Goal: Task Accomplishment & Management: Manage account settings

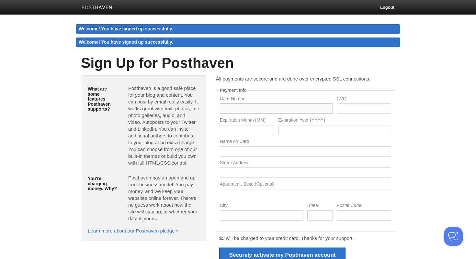
click at [236, 106] on input "text" at bounding box center [276, 109] width 113 height 10
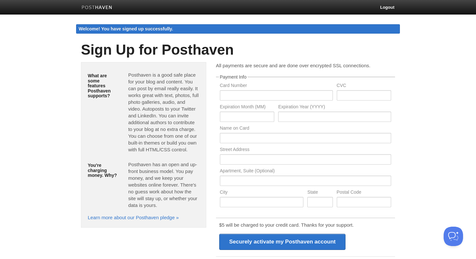
type input "5489555177431469"
type input "390"
type input "10"
type input "2029"
type input "Paul W. Helmick"
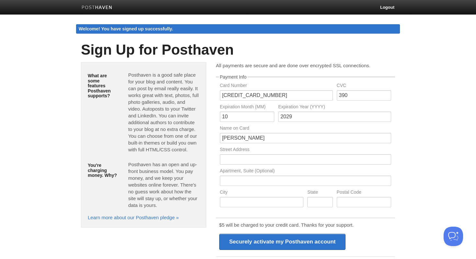
type input "1647 Rabel Mountain Road"
type input "South Charleston"
type input "West Virginia"
type input "25309"
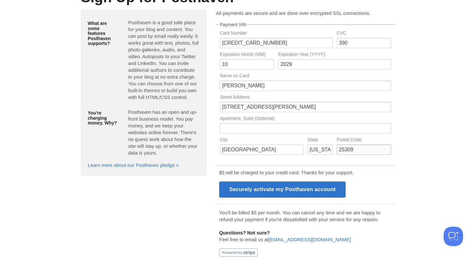
scroll to position [60, 0]
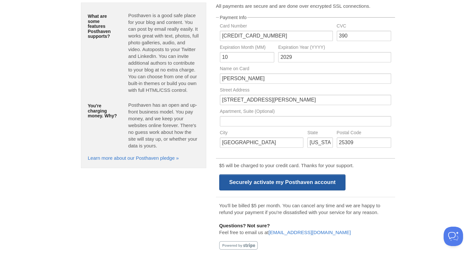
click at [325, 183] on input "Securely activate my Posthaven account" at bounding box center [282, 183] width 127 height 16
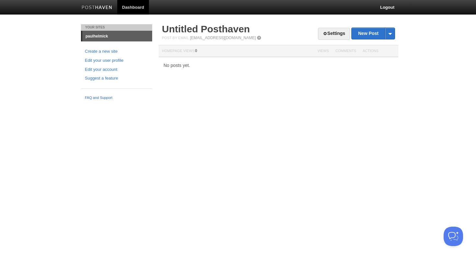
click at [101, 97] on link "FAQ and Support" at bounding box center [116, 98] width 63 height 6
click at [329, 32] on link "Settings" at bounding box center [334, 34] width 32 height 12
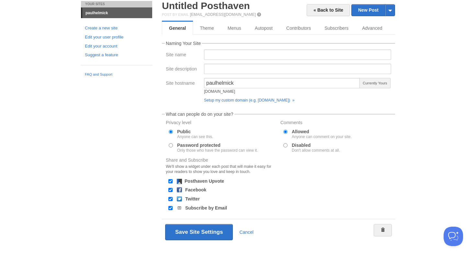
scroll to position [27, 0]
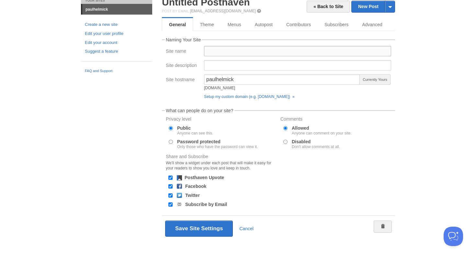
click at [217, 51] on input "Site name" at bounding box center [297, 51] width 187 height 10
type input "[PERSON_NAME]"
click at [172, 62] on div "Site description" at bounding box center [183, 65] width 38 height 10
click at [218, 69] on input "Site description" at bounding box center [297, 65] width 187 height 10
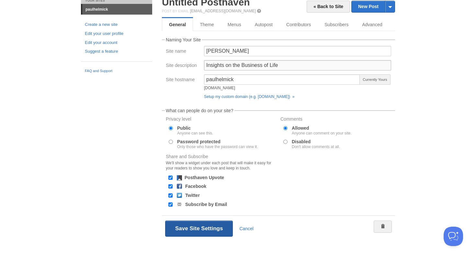
type input "Insights on the Business of Life"
click at [215, 232] on button "Save Site Settings" at bounding box center [199, 229] width 68 height 16
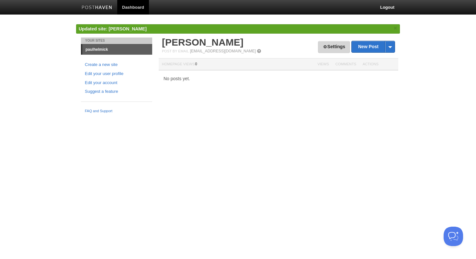
click at [341, 49] on link "Settings" at bounding box center [334, 47] width 32 height 12
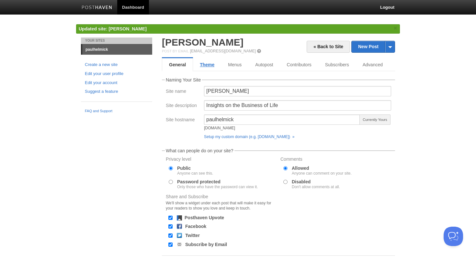
click at [211, 67] on link "Theme" at bounding box center [207, 64] width 28 height 13
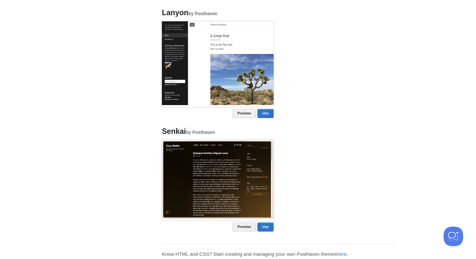
scroll to position [531, 0]
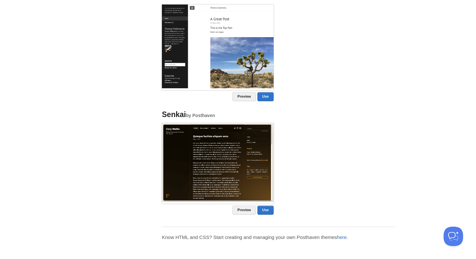
click at [343, 237] on link "here" at bounding box center [342, 238] width 10 height 6
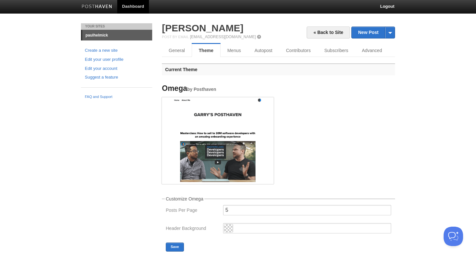
scroll to position [0, 0]
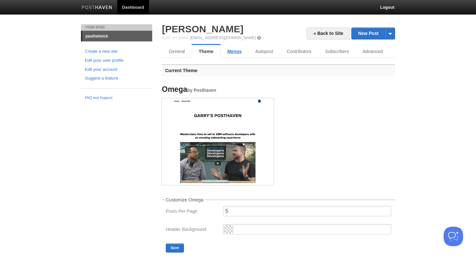
click at [228, 51] on link "Menus" at bounding box center [235, 51] width 28 height 13
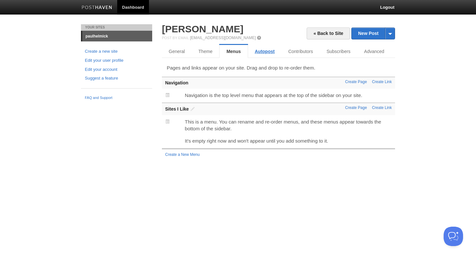
click at [263, 55] on link "Autopost" at bounding box center [264, 51] width 33 height 13
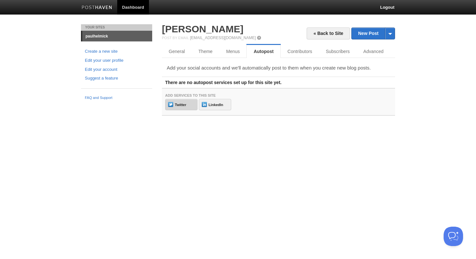
click at [182, 105] on link "Twitter" at bounding box center [181, 104] width 32 height 11
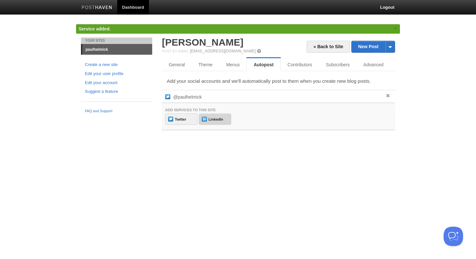
click at [222, 116] on link "LinkedIn" at bounding box center [215, 119] width 32 height 11
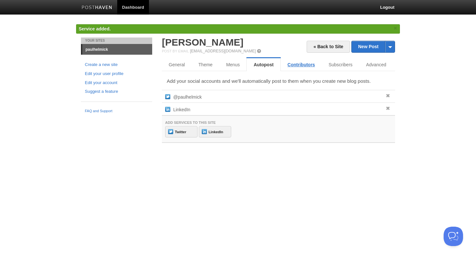
click at [298, 64] on link "Contributors" at bounding box center [301, 64] width 41 height 13
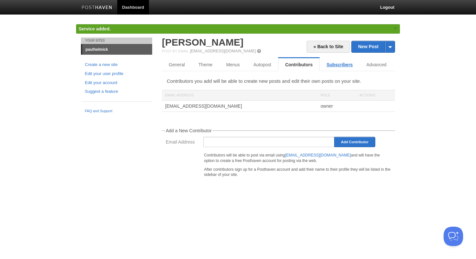
click at [329, 69] on link "Subscribers" at bounding box center [340, 64] width 40 height 13
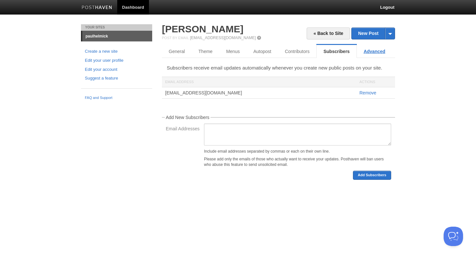
click at [377, 56] on link "Advanced" at bounding box center [374, 51] width 35 height 13
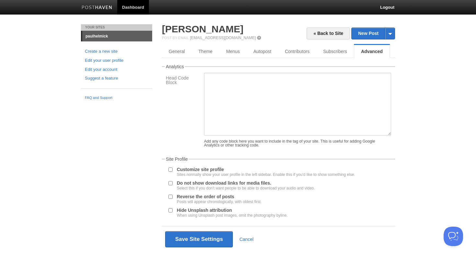
click at [169, 172] on input "Customize site profile Sites normally show your user profile in the left sideba…" at bounding box center [170, 170] width 4 height 4
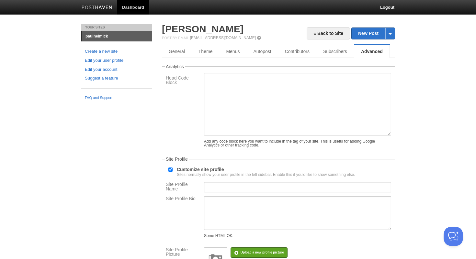
click at [170, 172] on input "Customize site profile Sites normally show your user profile in the left sideba…" at bounding box center [170, 170] width 4 height 4
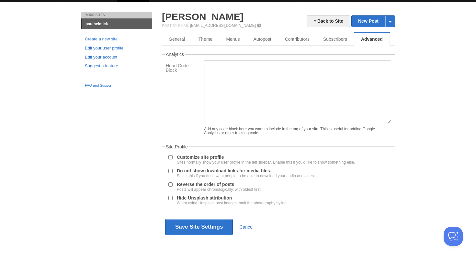
scroll to position [17, 0]
click at [169, 156] on input "Customize site profile Sites normally show your user profile in the left sideba…" at bounding box center [170, 157] width 4 height 4
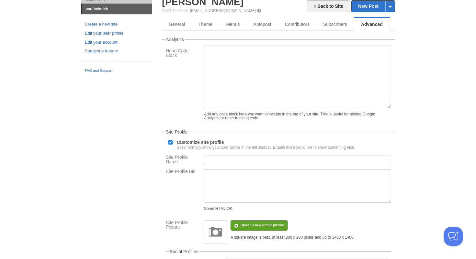
scroll to position [22, 0]
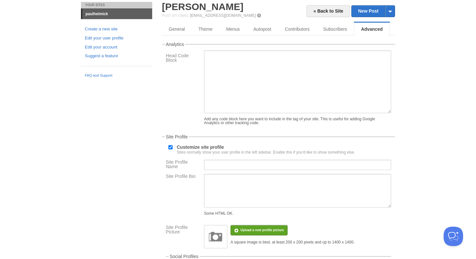
click at [170, 150] on input "Customize site profile Sites normally show your user profile in the left sideba…" at bounding box center [170, 147] width 4 height 4
checkbox input "false"
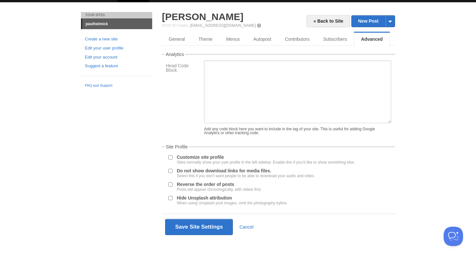
click at [173, 172] on div at bounding box center [170, 171] width 6 height 6
click at [170, 172] on input "Do not show download links for media files. Select this if you don't want peopl…" at bounding box center [170, 171] width 4 height 4
checkbox input "true"
click at [170, 186] on input "Reverse the order of posts Posts will appear chronologically, with oldest first." at bounding box center [170, 185] width 4 height 4
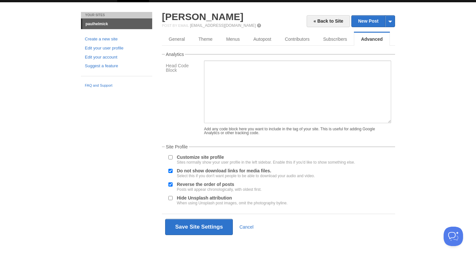
checkbox input "false"
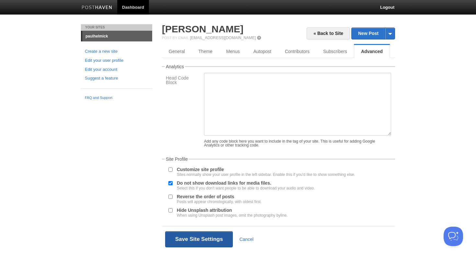
click at [211, 241] on button "Save Site Settings" at bounding box center [199, 240] width 68 height 16
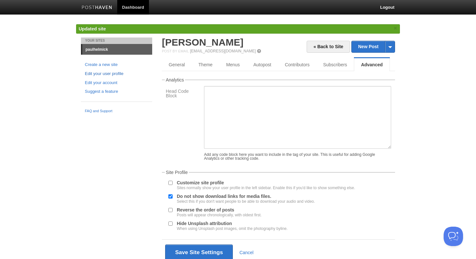
click at [117, 74] on link "Edit your user profile" at bounding box center [116, 74] width 63 height 7
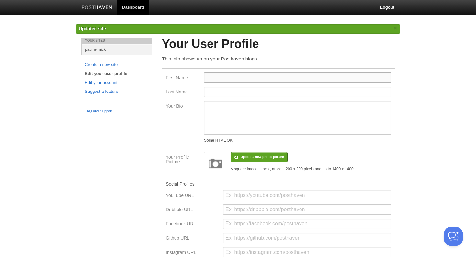
click at [216, 79] on input "First Name" at bounding box center [297, 78] width 187 height 10
type input "[PERSON_NAME]"
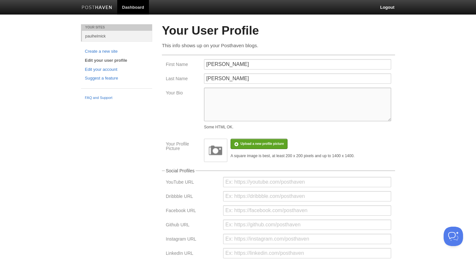
click at [228, 102] on textarea "Your Bio" at bounding box center [297, 105] width 187 height 34
paste textarea "CEO @323Works Experienced Technology Entrepreneur. I love helping people use te…"
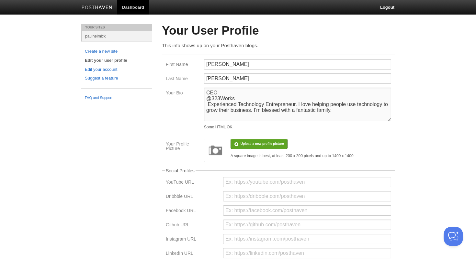
click at [236, 91] on textarea "CEO @323Works Experienced Technology Entrepreneur. I love helping people use te…" at bounding box center [297, 105] width 187 height 34
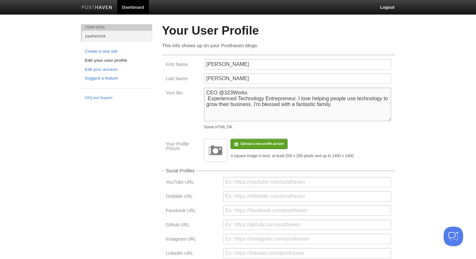
click at [267, 94] on textarea "CEO @323Works Experienced Technology Entrepreneur. I love helping people use te…" at bounding box center [297, 105] width 187 height 34
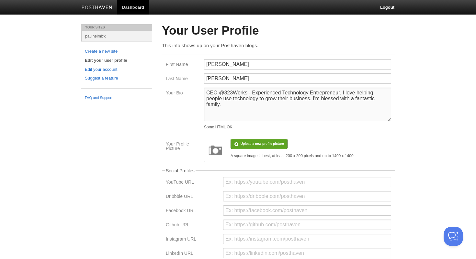
click at [276, 119] on textarea "CEO @323Works - Experienced Technology Entrepreneur. I love helping people use …" at bounding box center [297, 105] width 187 height 34
type textarea "CEO @323Works - Experienced Technology Entrepreneur. I love helping people use …"
click at [215, 153] on img at bounding box center [215, 150] width 19 height 19
click at [250, 147] on input "file" at bounding box center [67, 147] width 490 height 33
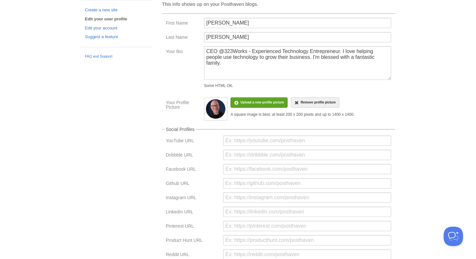
scroll to position [43, 0]
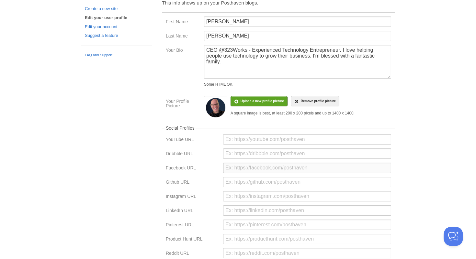
click at [251, 171] on input "url" at bounding box center [307, 168] width 168 height 10
paste input "[URL][DOMAIN_NAME]"
type input "[URL][DOMAIN_NAME]"
click at [258, 212] on input "url" at bounding box center [307, 211] width 168 height 10
paste input "[URL][DOMAIN_NAME]"
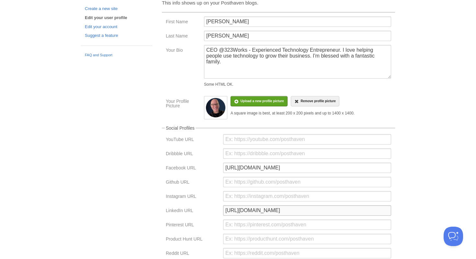
type input "[URL][DOMAIN_NAME]"
click at [155, 200] on div "Your Sites paulhelmick Create a new site Edit your user profile Edit your accou…" at bounding box center [238, 162] width 324 height 361
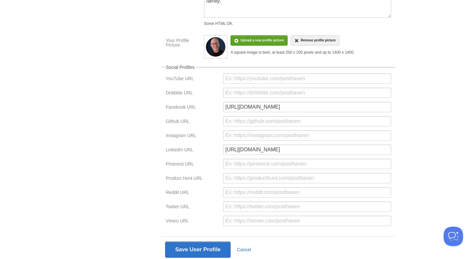
scroll to position [108, 0]
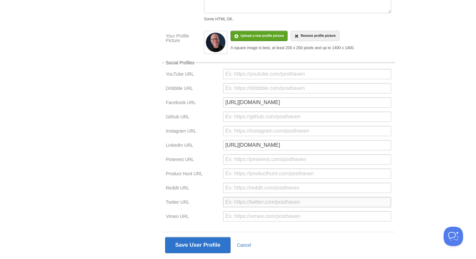
click at [232, 202] on input "url" at bounding box center [307, 202] width 168 height 10
paste input "[URL][DOMAIN_NAME]"
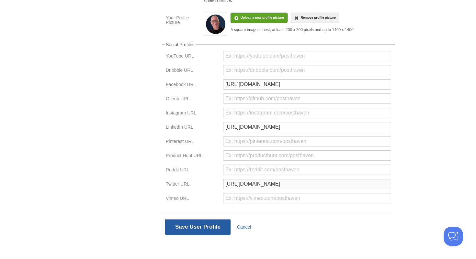
type input "[URL][DOMAIN_NAME]"
click at [197, 229] on button "Save User Profile" at bounding box center [197, 227] width 65 height 16
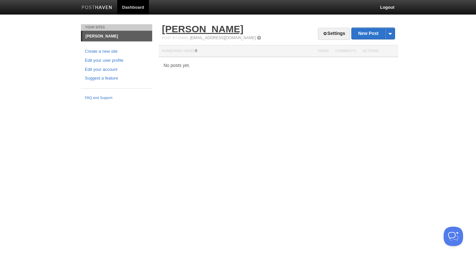
click at [165, 31] on link "[PERSON_NAME]" at bounding box center [203, 29] width 82 height 11
click at [104, 37] on link "[PERSON_NAME]" at bounding box center [117, 36] width 70 height 10
click at [119, 68] on link "Edit your account" at bounding box center [116, 69] width 63 height 7
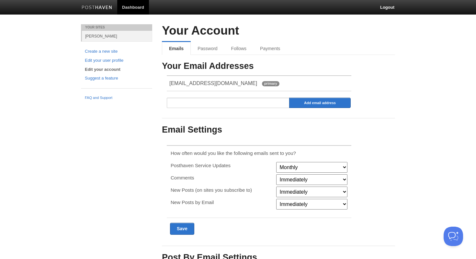
scroll to position [1, 0]
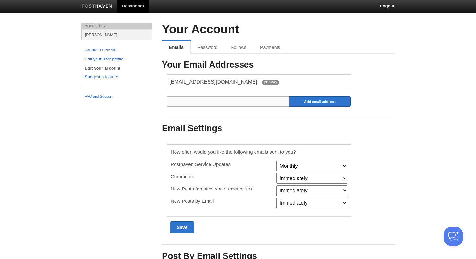
click at [190, 102] on input "email" at bounding box center [228, 101] width 123 height 10
click at [207, 47] on link "Password" at bounding box center [208, 47] width 35 height 13
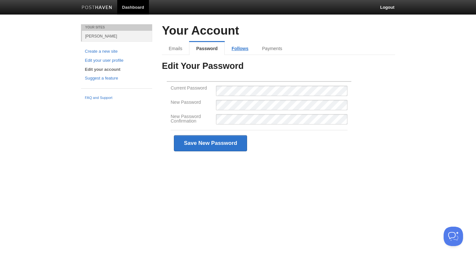
click at [241, 52] on link "Follows" at bounding box center [240, 48] width 30 height 13
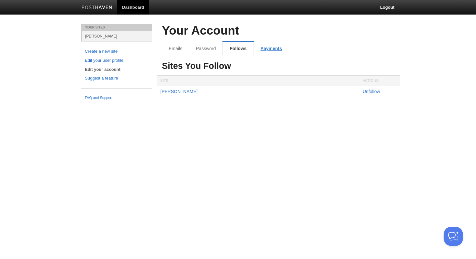
click at [271, 49] on link "Payments" at bounding box center [271, 48] width 35 height 13
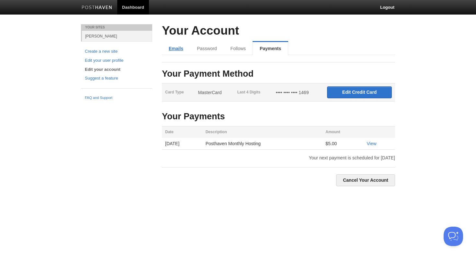
click at [177, 50] on link "Emails" at bounding box center [176, 48] width 28 height 13
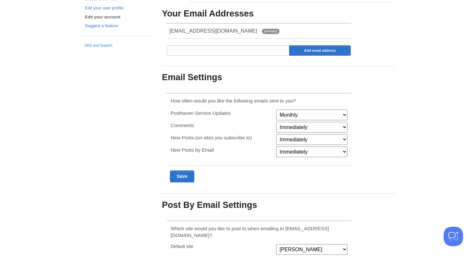
scroll to position [62, 0]
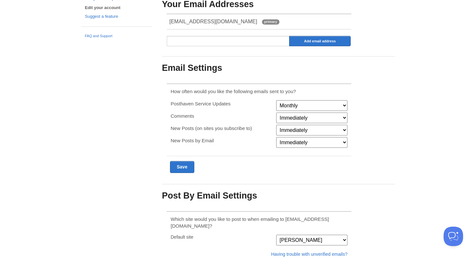
click at [289, 121] on select "Immediately Never" at bounding box center [311, 118] width 71 height 11
click at [287, 130] on select "Immediately Never" at bounding box center [311, 130] width 71 height 11
click at [291, 145] on select "Immediately Never" at bounding box center [311, 142] width 71 height 11
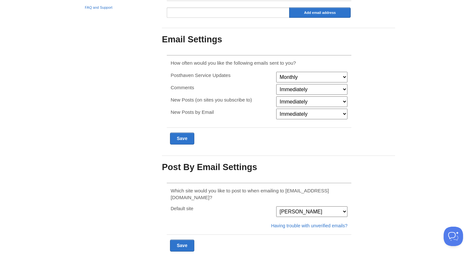
scroll to position [101, 0]
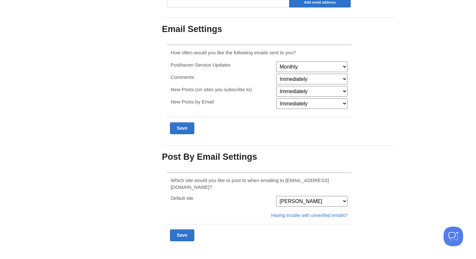
click at [327, 196] on select "[PERSON_NAME]" at bounding box center [311, 201] width 71 height 11
click at [276, 196] on select "[PERSON_NAME]" at bounding box center [311, 201] width 71 height 11
click at [184, 230] on input "Submit" at bounding box center [182, 236] width 24 height 12
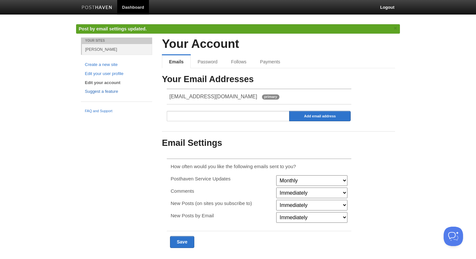
click at [111, 93] on link "Suggest a feature" at bounding box center [116, 91] width 63 height 7
click at [114, 76] on link "Edit your user profile" at bounding box center [116, 74] width 63 height 7
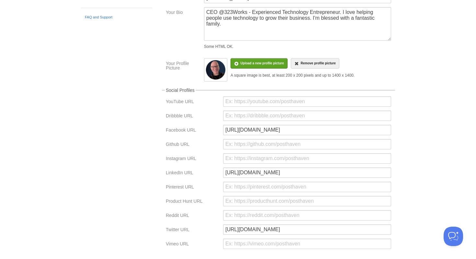
scroll to position [80, 0]
click at [240, 159] on input "url" at bounding box center [307, 159] width 168 height 10
paste input "[URL][DOMAIN_NAME]"
type input "[URL][DOMAIN_NAME]"
click at [405, 144] on body "Dashboard Logout Updated site: [PERSON_NAME] × Service added. × Service added. …" at bounding box center [238, 113] width 476 height 386
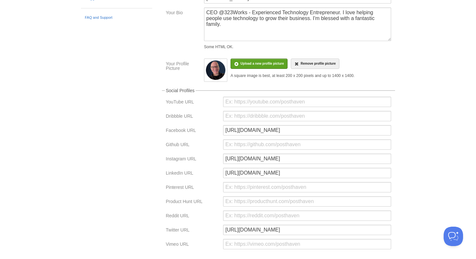
scroll to position [129, 0]
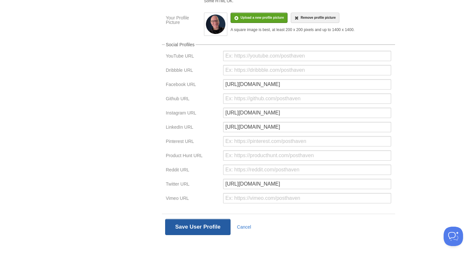
click at [198, 230] on button "Save User Profile" at bounding box center [197, 227] width 65 height 16
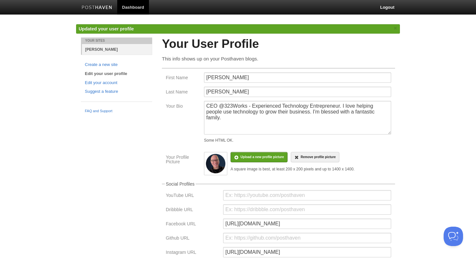
click at [100, 50] on link "[PERSON_NAME]" at bounding box center [117, 49] width 70 height 11
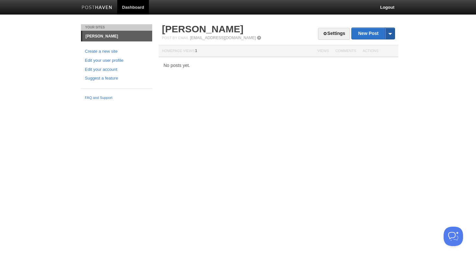
click at [393, 33] on span at bounding box center [390, 33] width 10 height 11
click at [369, 36] on link "New Post" at bounding box center [373, 33] width 43 height 11
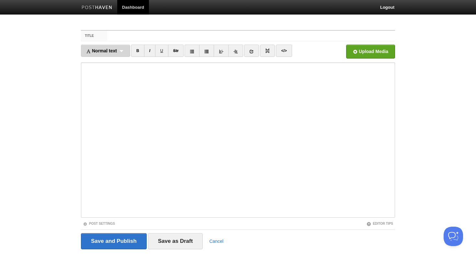
click at [104, 54] on div "Normal text Normal text Heading 1 Heading 2 Heading 3" at bounding box center [105, 51] width 49 height 12
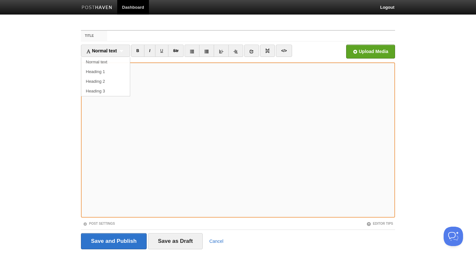
click at [320, 53] on div "Upload Media" at bounding box center [356, 54] width 79 height 18
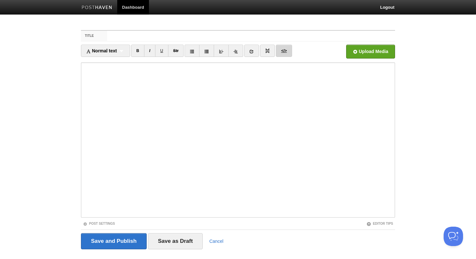
click at [287, 51] on link "</>" at bounding box center [284, 51] width 16 height 12
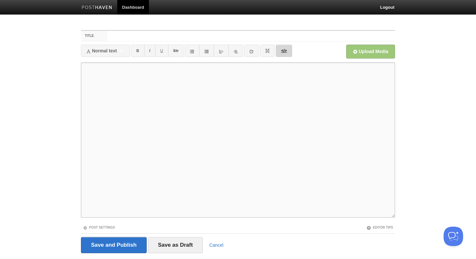
click at [287, 51] on link "</>" at bounding box center [284, 51] width 16 height 12
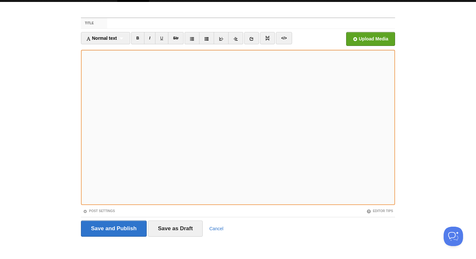
scroll to position [14, 0]
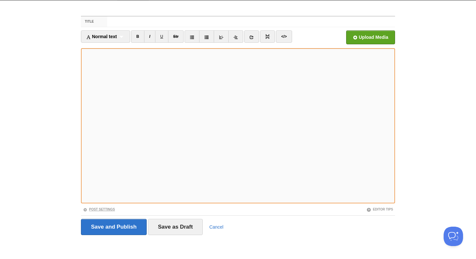
click at [86, 209] on span at bounding box center [85, 210] width 5 height 5
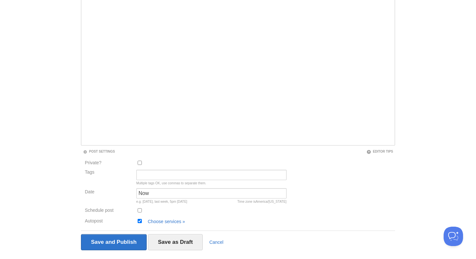
scroll to position [87, 0]
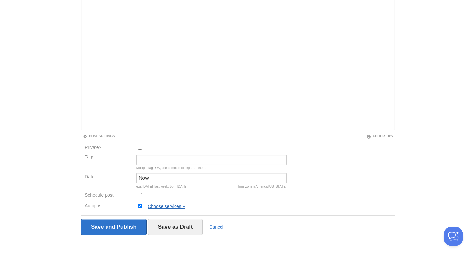
click at [174, 206] on link "Choose services »" at bounding box center [166, 206] width 37 height 5
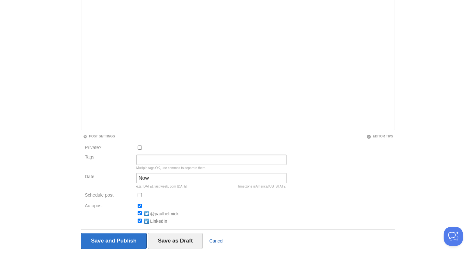
click at [216, 239] on link "Cancel" at bounding box center [216, 241] width 14 height 5
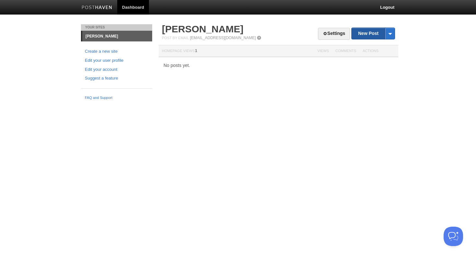
click at [369, 35] on link "New Post" at bounding box center [373, 33] width 43 height 11
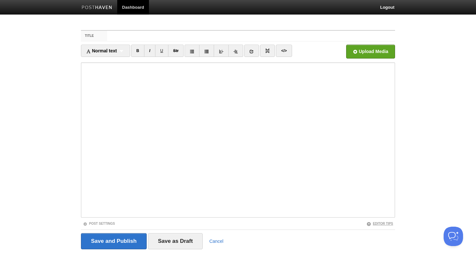
click at [375, 225] on link "Editor Tips" at bounding box center [380, 224] width 27 height 4
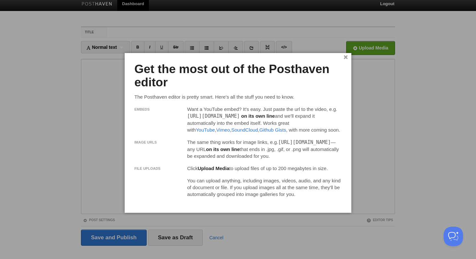
scroll to position [5, 0]
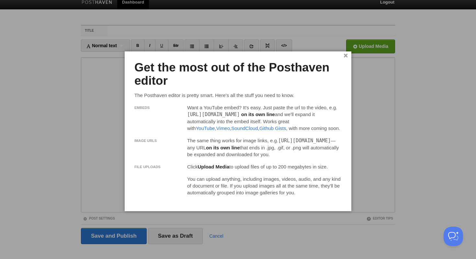
click at [345, 56] on link "×" at bounding box center [346, 56] width 4 height 4
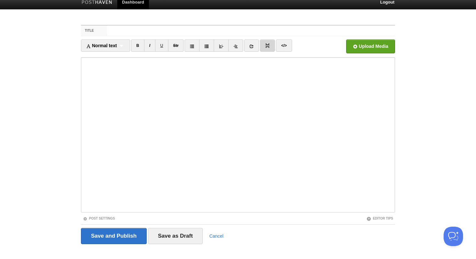
click at [270, 48] on img at bounding box center [267, 45] width 5 height 5
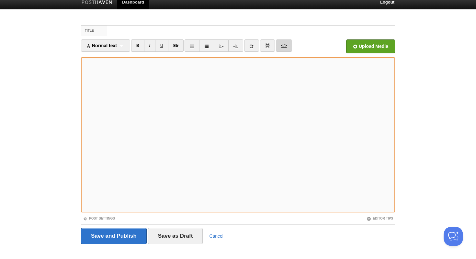
click at [286, 48] on link "</>" at bounding box center [284, 46] width 16 height 12
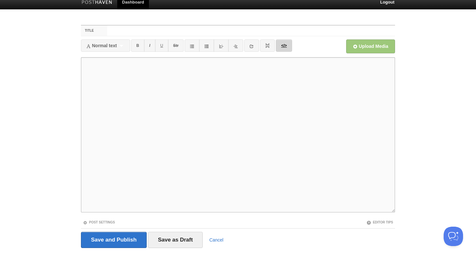
click at [285, 47] on link "</>" at bounding box center [284, 46] width 16 height 12
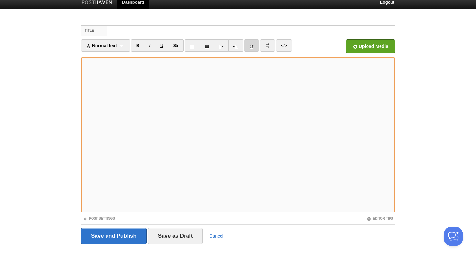
click at [254, 47] on icon at bounding box center [251, 46] width 5 height 5
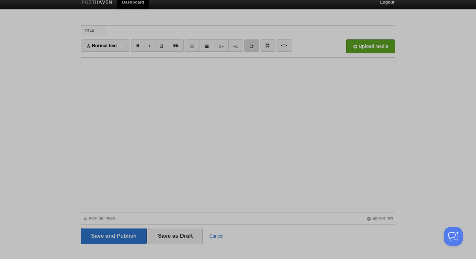
scroll to position [0, 0]
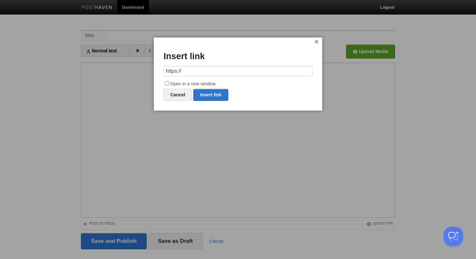
click at [316, 42] on link "×" at bounding box center [316, 42] width 4 height 4
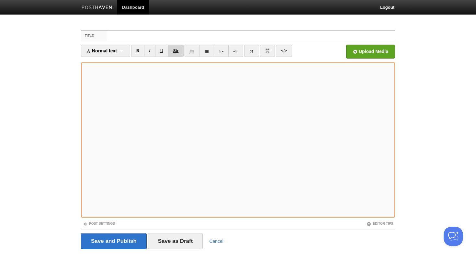
click at [178, 51] on del "Str" at bounding box center [176, 51] width 6 height 5
click at [176, 50] on del "Str" at bounding box center [176, 51] width 6 height 5
click at [140, 52] on link "B" at bounding box center [137, 51] width 13 height 12
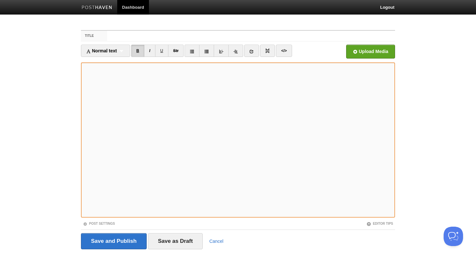
click at [140, 52] on link "B" at bounding box center [137, 51] width 13 height 12
click at [120, 50] on div "Normal text Normal text Heading 1 Heading 2 Heading 3" at bounding box center [105, 51] width 49 height 12
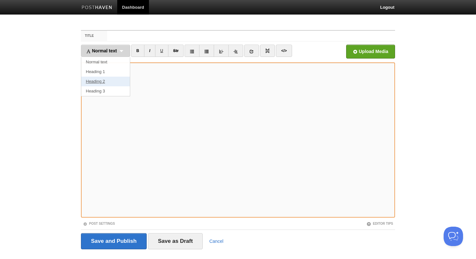
click at [113, 81] on link "Heading 2" at bounding box center [105, 82] width 49 height 10
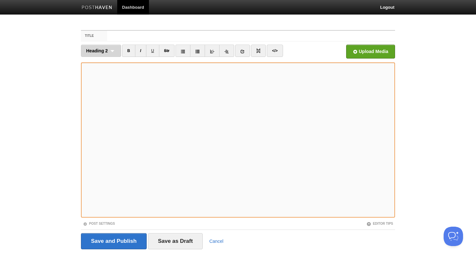
click at [113, 56] on div "Heading 2 Normal text Heading 1 Heading 2 Heading 3" at bounding box center [101, 51] width 40 height 12
click at [106, 62] on link "Normal text" at bounding box center [101, 62] width 40 height 10
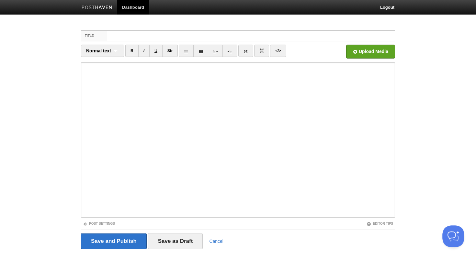
click at [448, 233] on button "Open Beacon popover" at bounding box center [451, 235] width 19 height 19
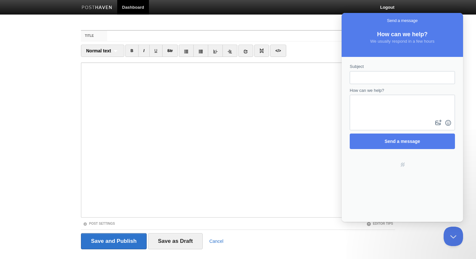
click at [468, 50] on body "Dashboard Logout Updated site: [PERSON_NAME] × Service added. × Service added. …" at bounding box center [238, 137] width 476 height 274
click at [305, 36] on input "Title" at bounding box center [251, 36] width 288 height 10
click at [473, 51] on body "Dashboard Logout Updated site: [PERSON_NAME] × Service added. × Service added. …" at bounding box center [238, 137] width 476 height 274
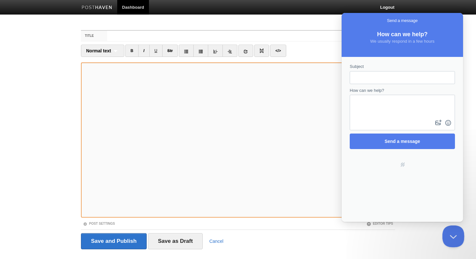
click at [452, 232] on button "Close Beacon popover" at bounding box center [451, 235] width 19 height 19
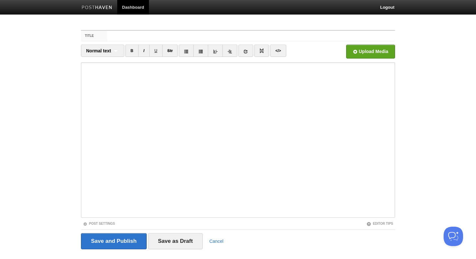
click at [405, 96] on body "Dashboard Logout Updated site: [PERSON_NAME] × Service added. × Service added. …" at bounding box center [238, 137] width 476 height 274
click at [99, 9] on img at bounding box center [97, 8] width 31 height 5
